Goal: Transaction & Acquisition: Book appointment/travel/reservation

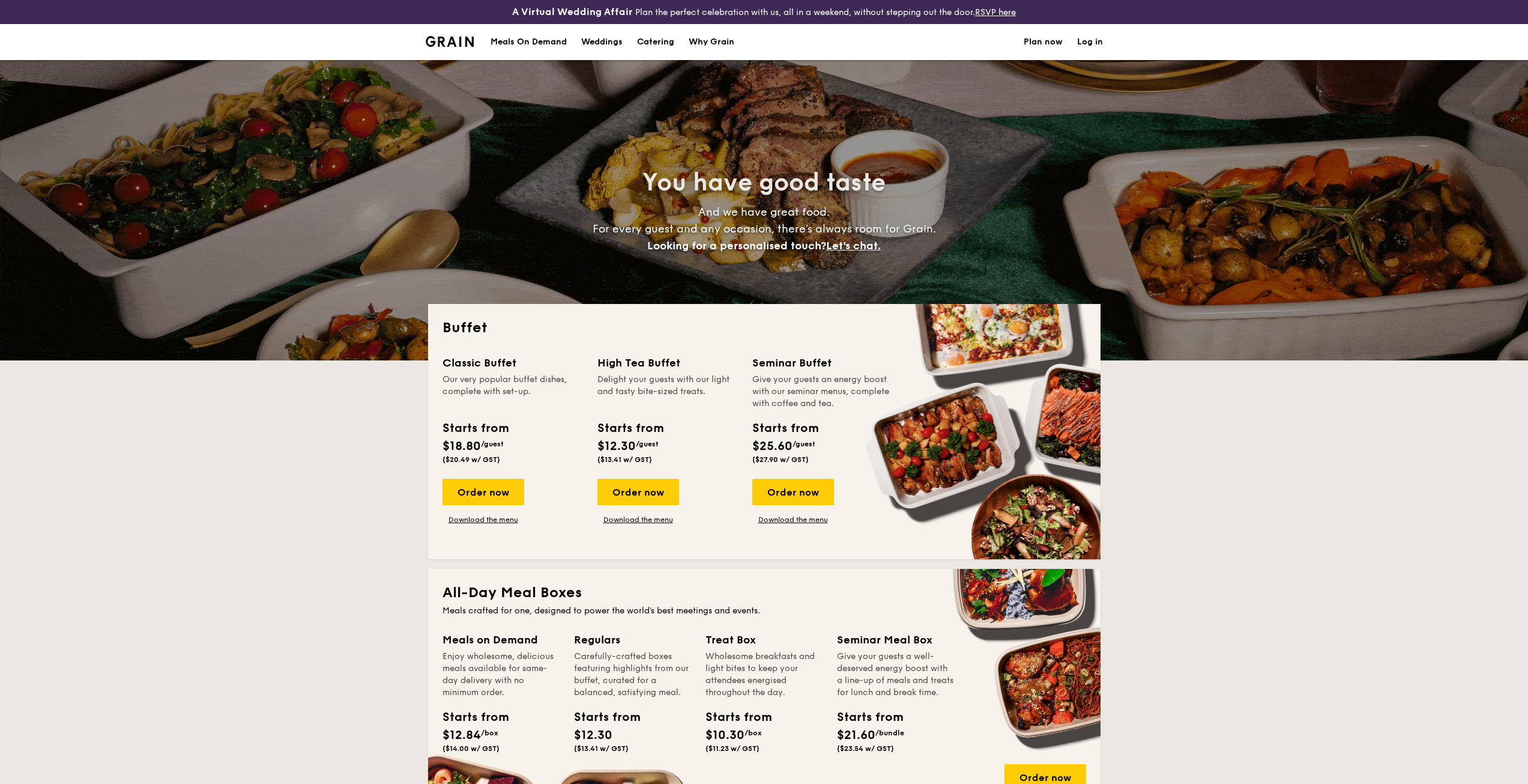
select select
click at [718, 443] on div "Classic Buffet Our very popular buffet dishes, complete with set-up. Starts fro…" at bounding box center [764, 449] width 644 height 190
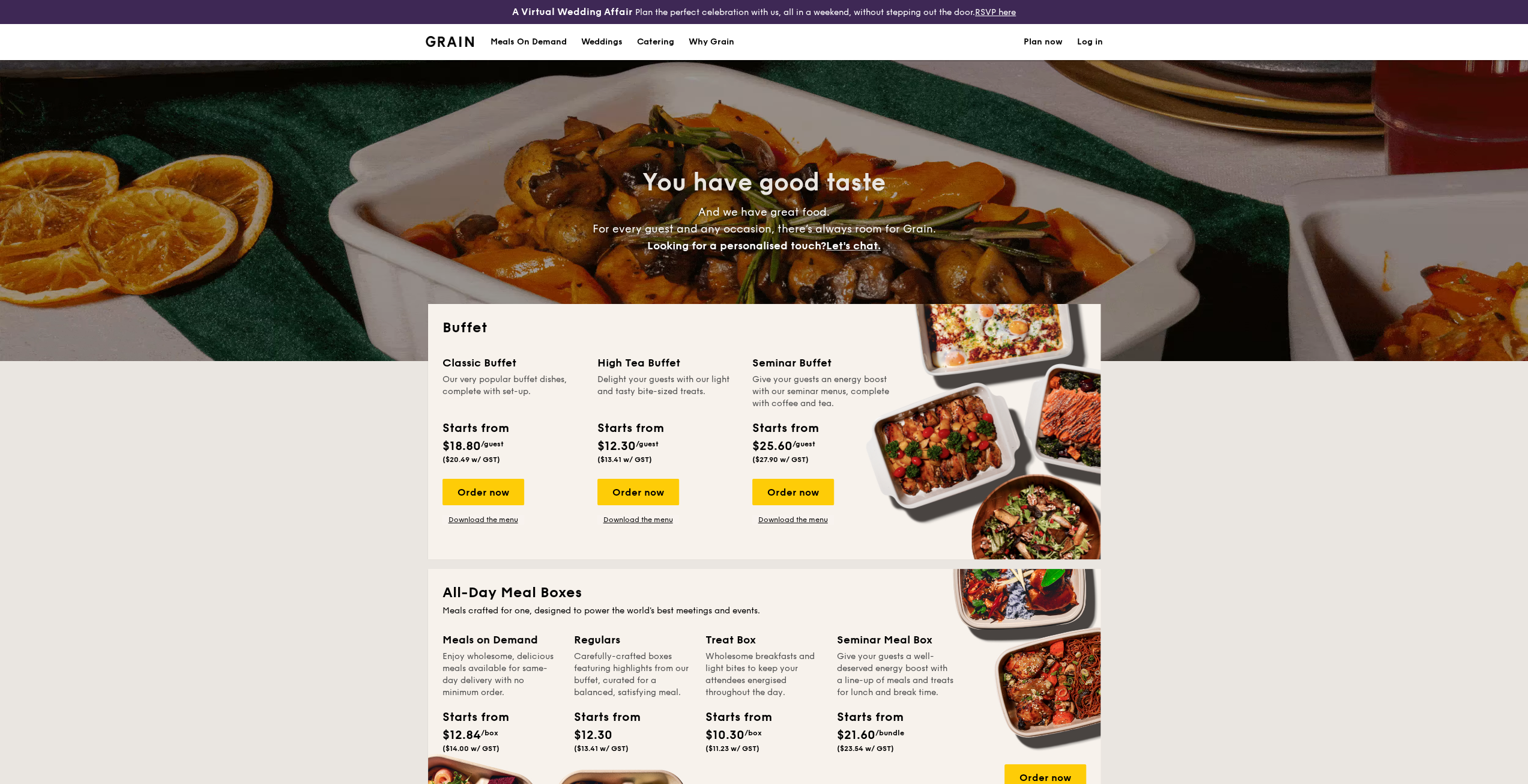
click at [805, 428] on div "Starts from" at bounding box center [785, 428] width 66 height 18
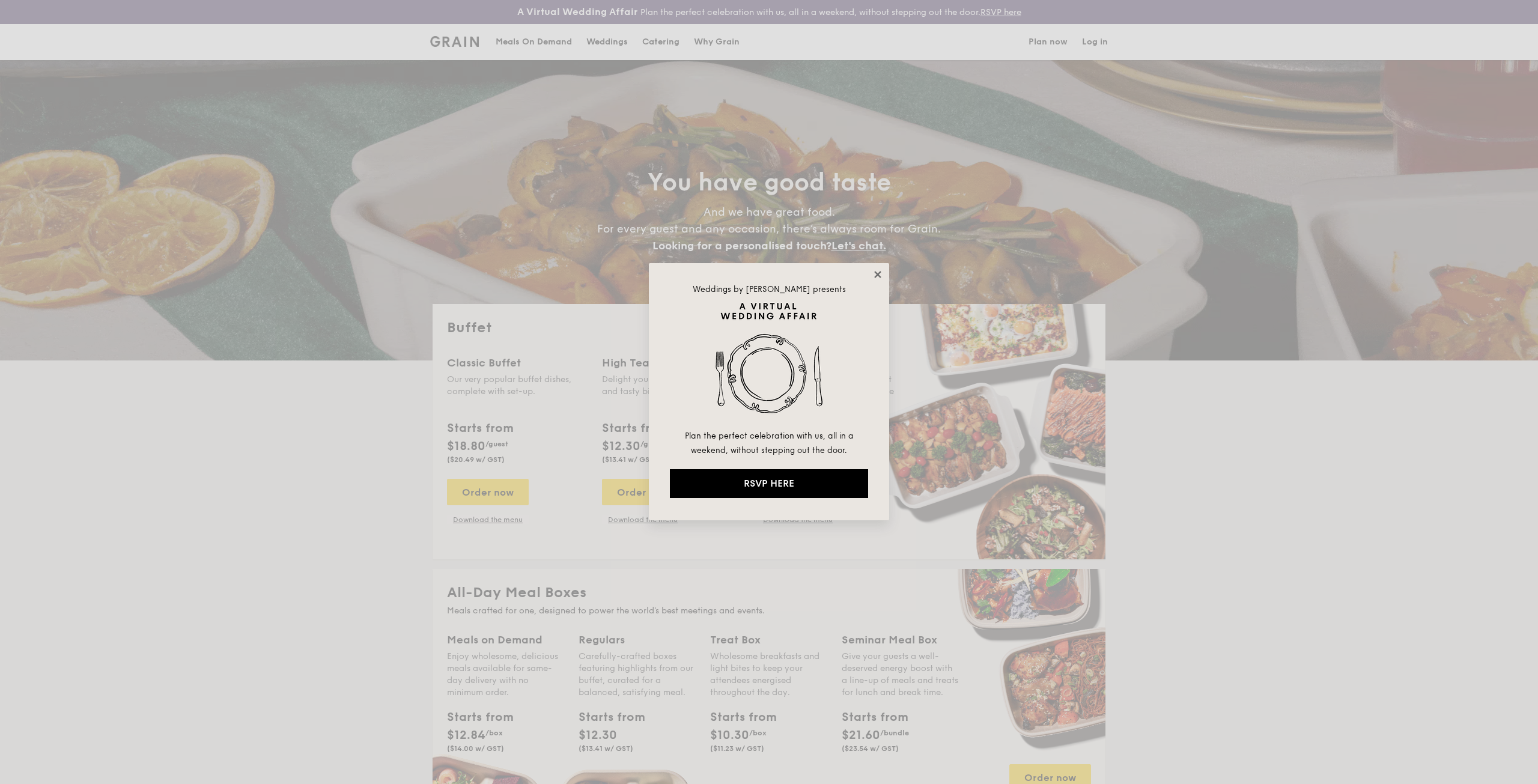
click at [877, 274] on icon at bounding box center [877, 273] width 6 height 6
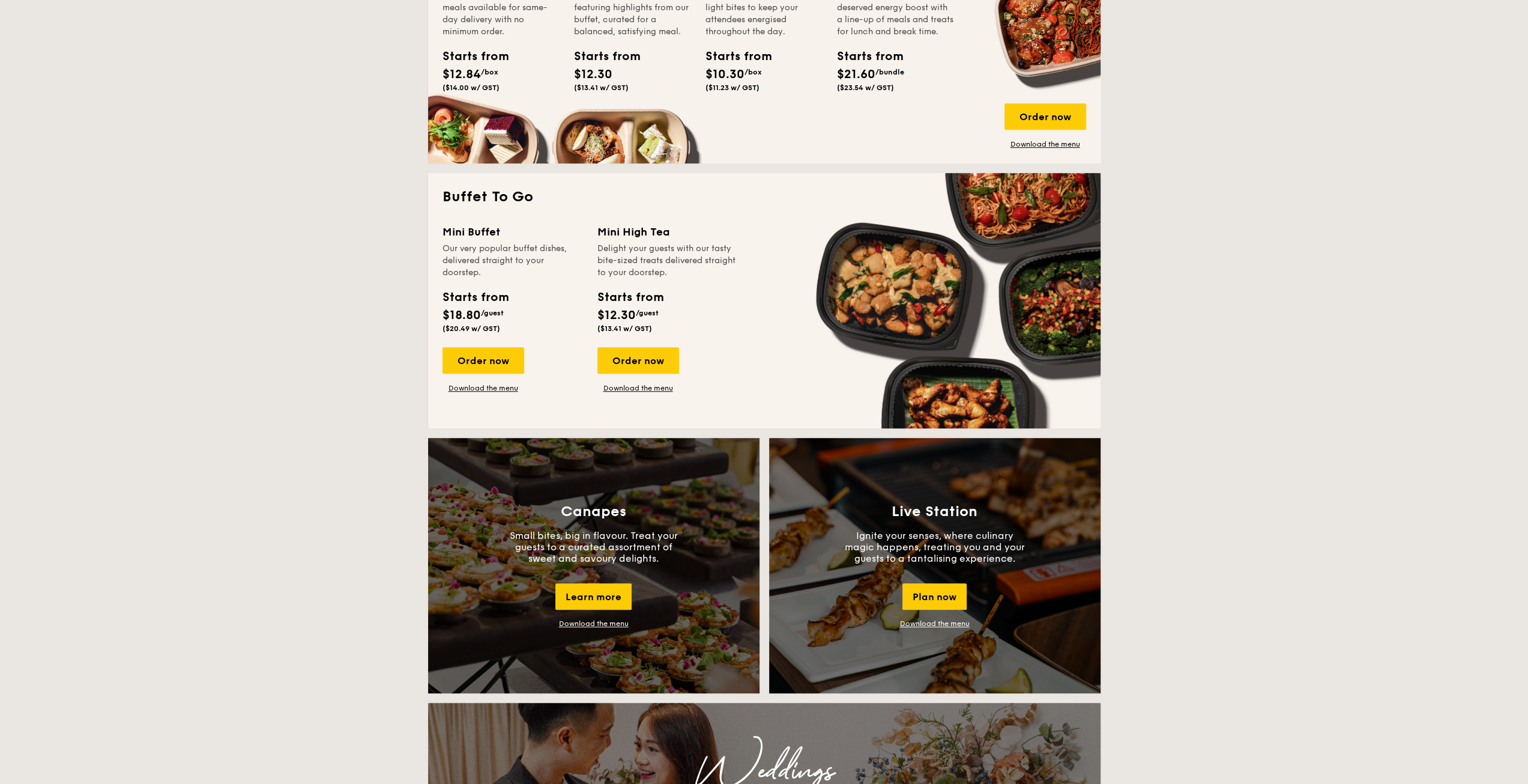
scroll to position [421, 0]
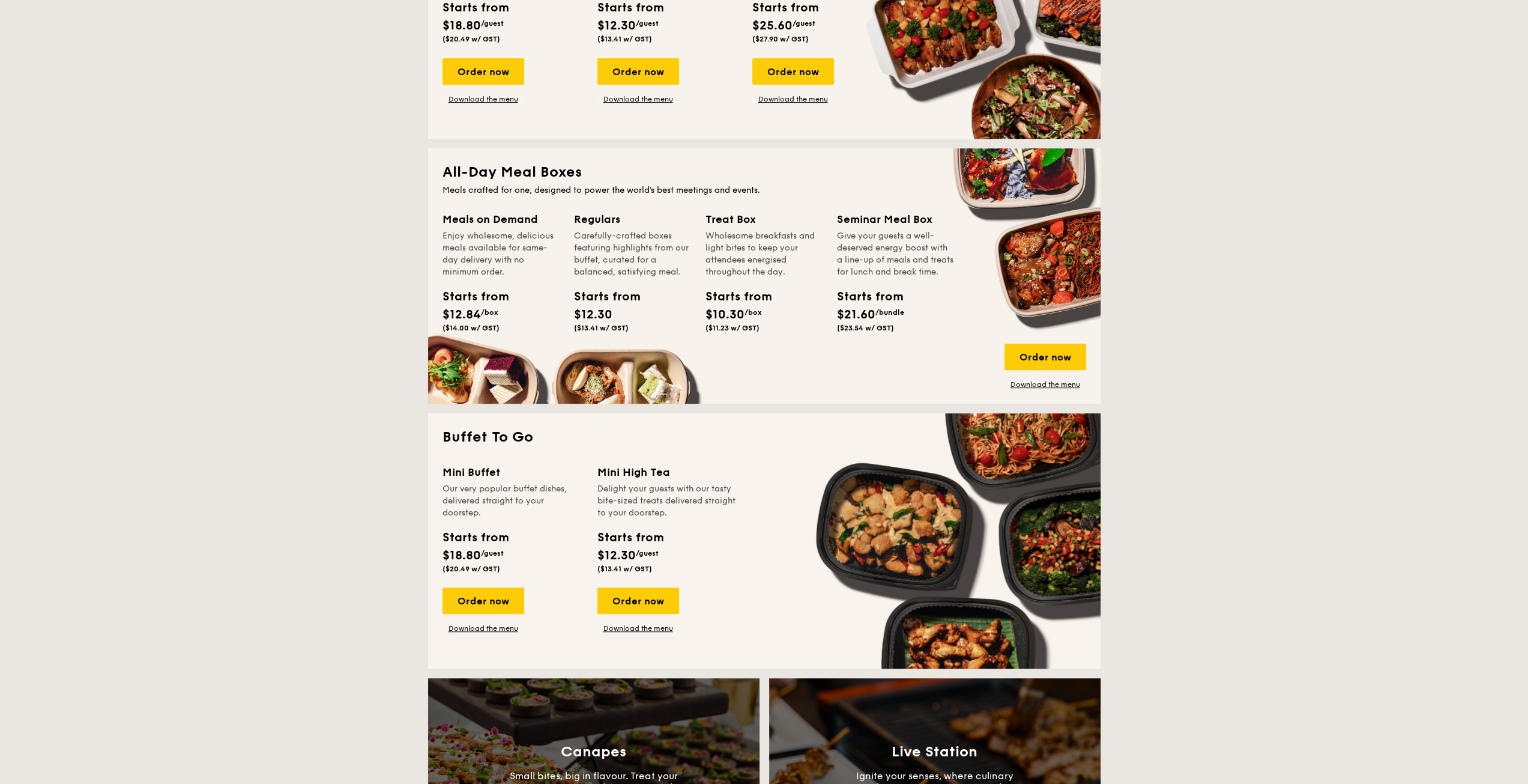
drag, startPoint x: 666, startPoint y: 280, endPoint x: 830, endPoint y: 278, distance: 164.0
click at [830, 278] on div "Meals on Demand Enjoy wholesome, delicious meals available for same-day deliver…" at bounding box center [764, 300] width 644 height 178
click at [886, 273] on div "Give your guests a well-deserved energy boost with a line-up of meals and treat…" at bounding box center [895, 254] width 117 height 48
drag, startPoint x: 436, startPoint y: 176, endPoint x: 588, endPoint y: 171, distance: 152.1
click at [588, 171] on div "All-Day Meal Boxes Meals crafted for one, designed to power the world's best me…" at bounding box center [764, 276] width 673 height 255
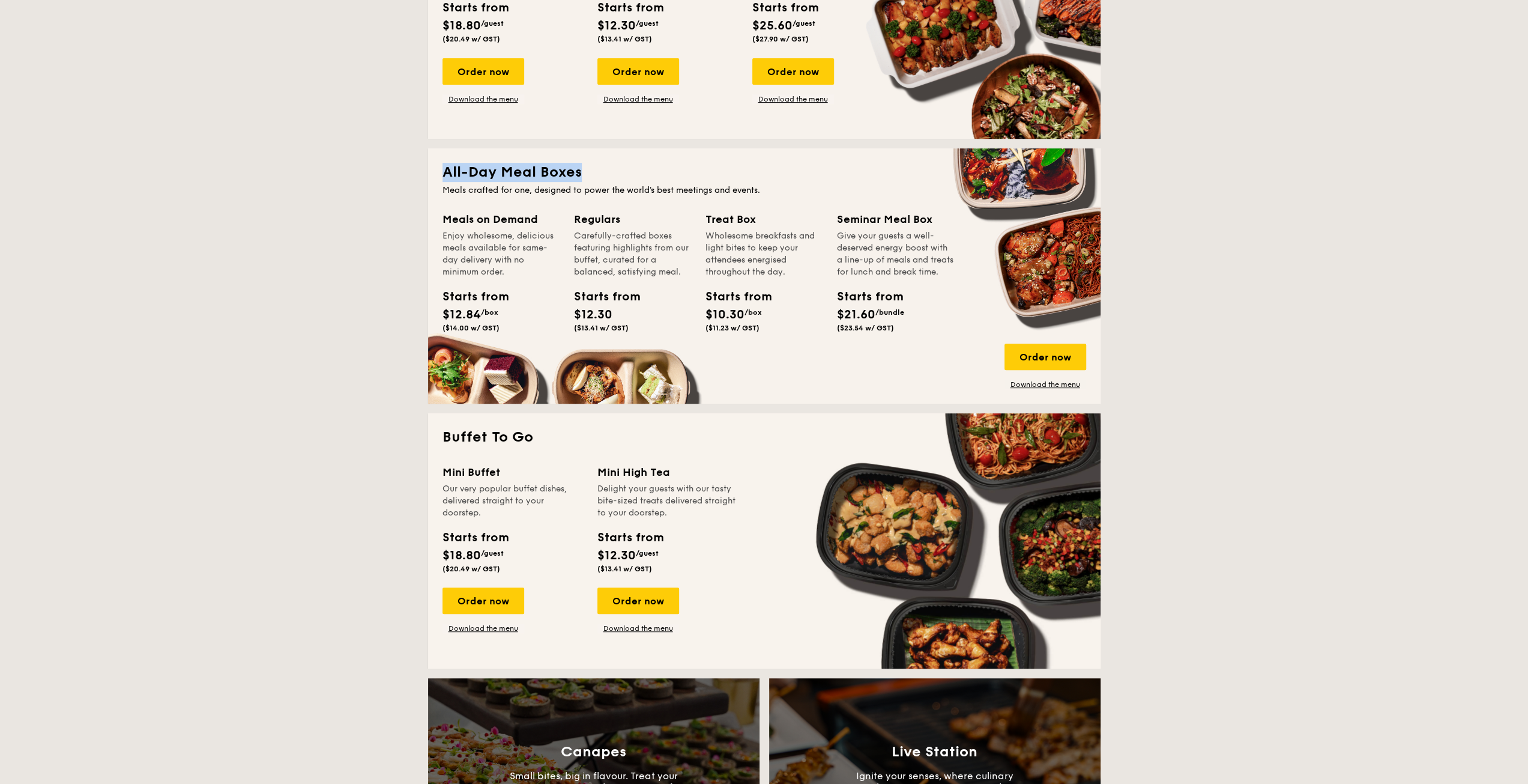
click at [673, 171] on h2 "All-Day Meal Boxes" at bounding box center [764, 172] width 644 height 19
